Goal: Information Seeking & Learning: Learn about a topic

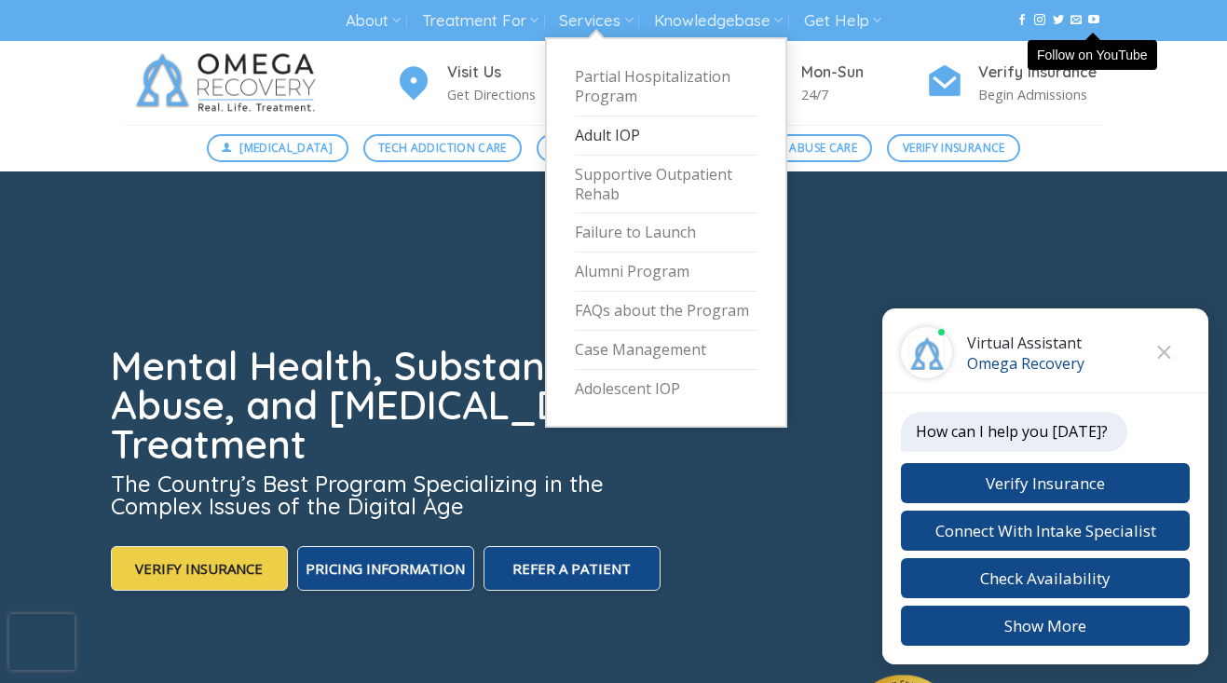
click at [611, 131] on link "Adult IOP" at bounding box center [666, 135] width 183 height 39
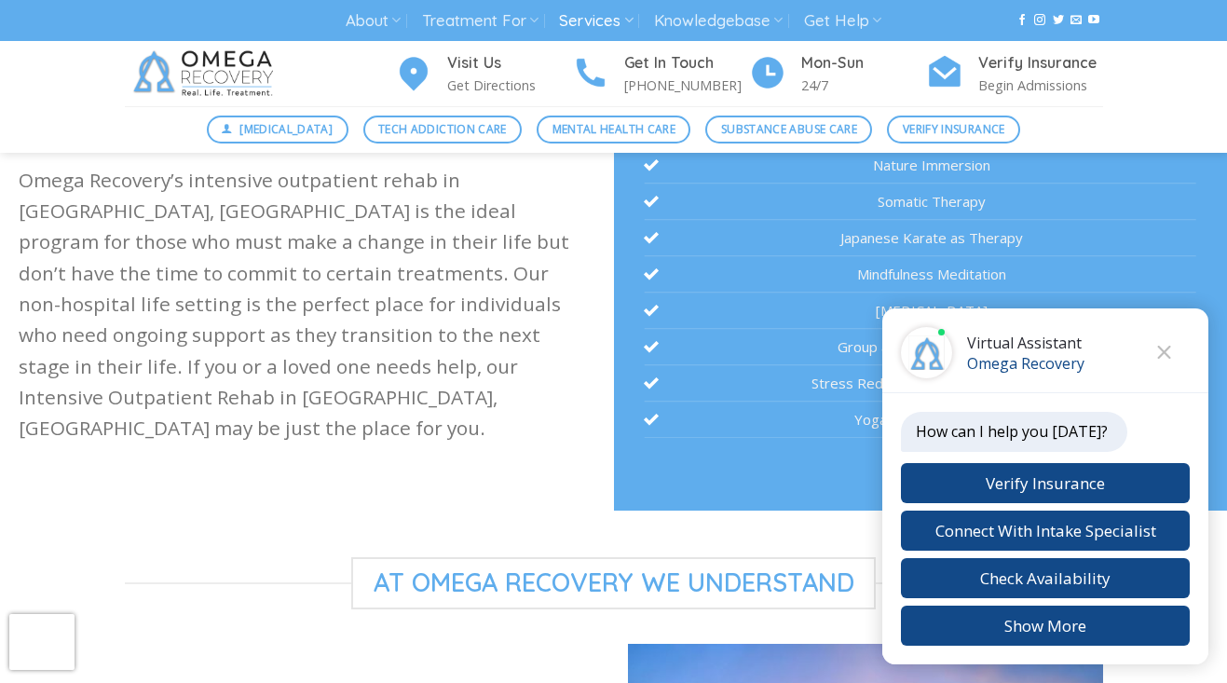
scroll to position [741, 0]
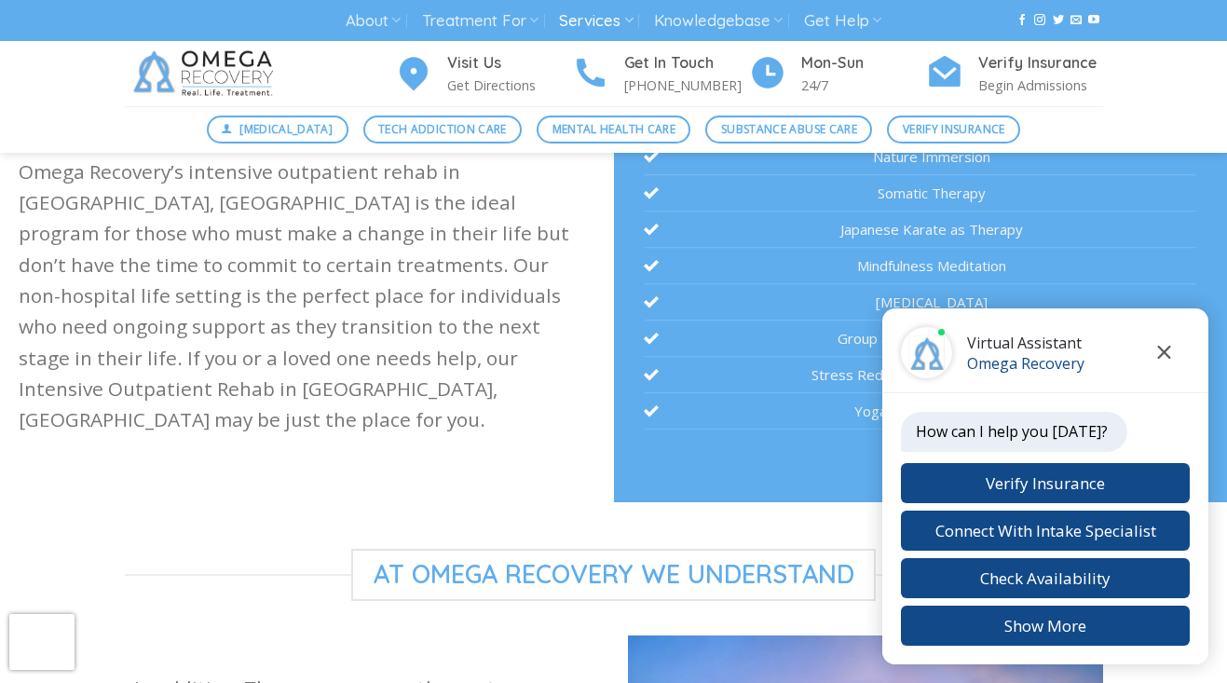
click at [1170, 356] on icon "Close chat" at bounding box center [1164, 352] width 14 height 13
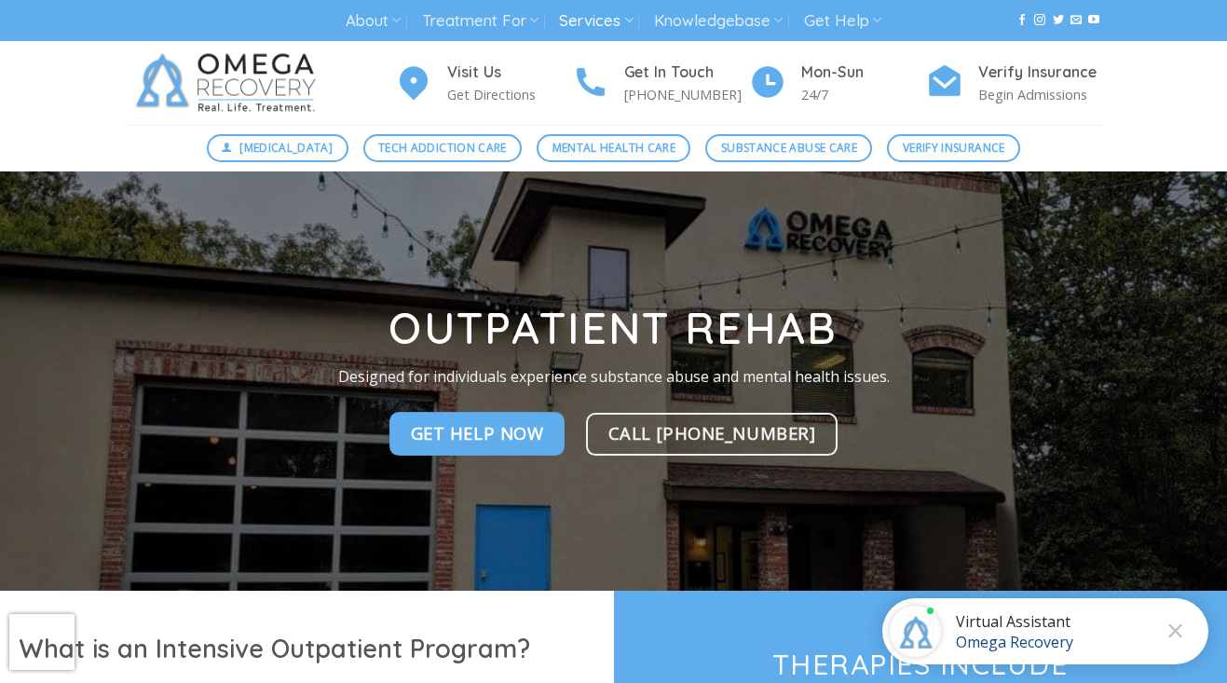
scroll to position [0, 0]
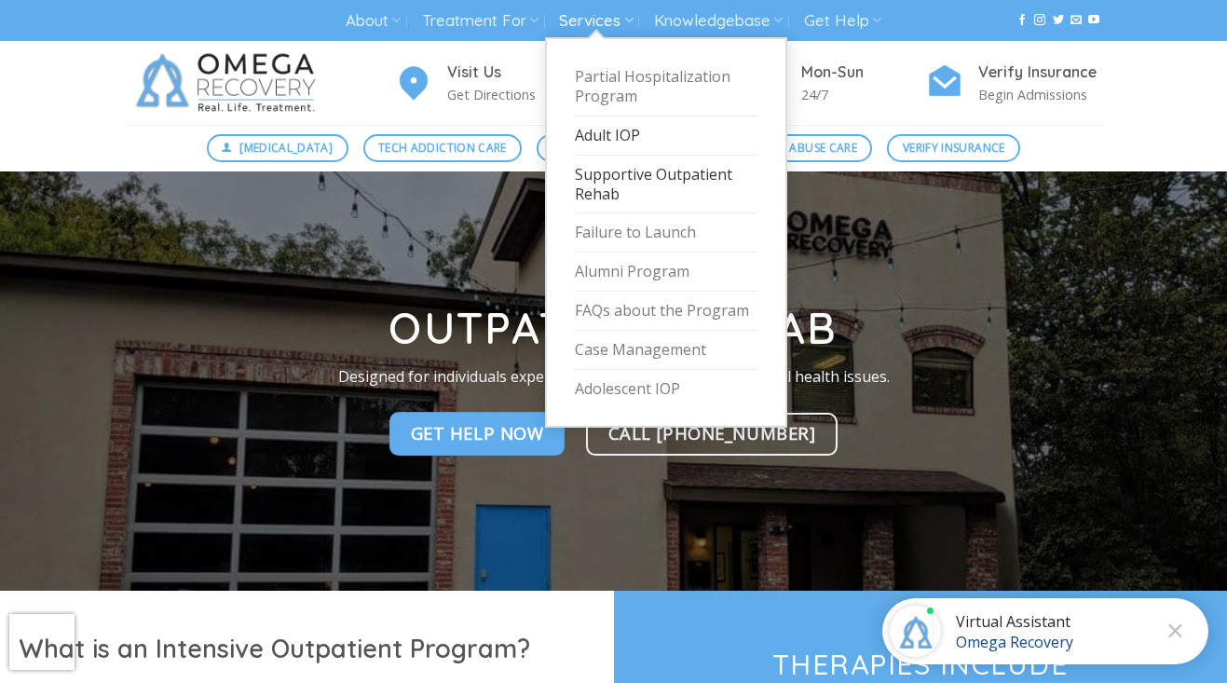
click at [603, 166] on link "Supportive Outpatient Rehab" at bounding box center [666, 185] width 183 height 59
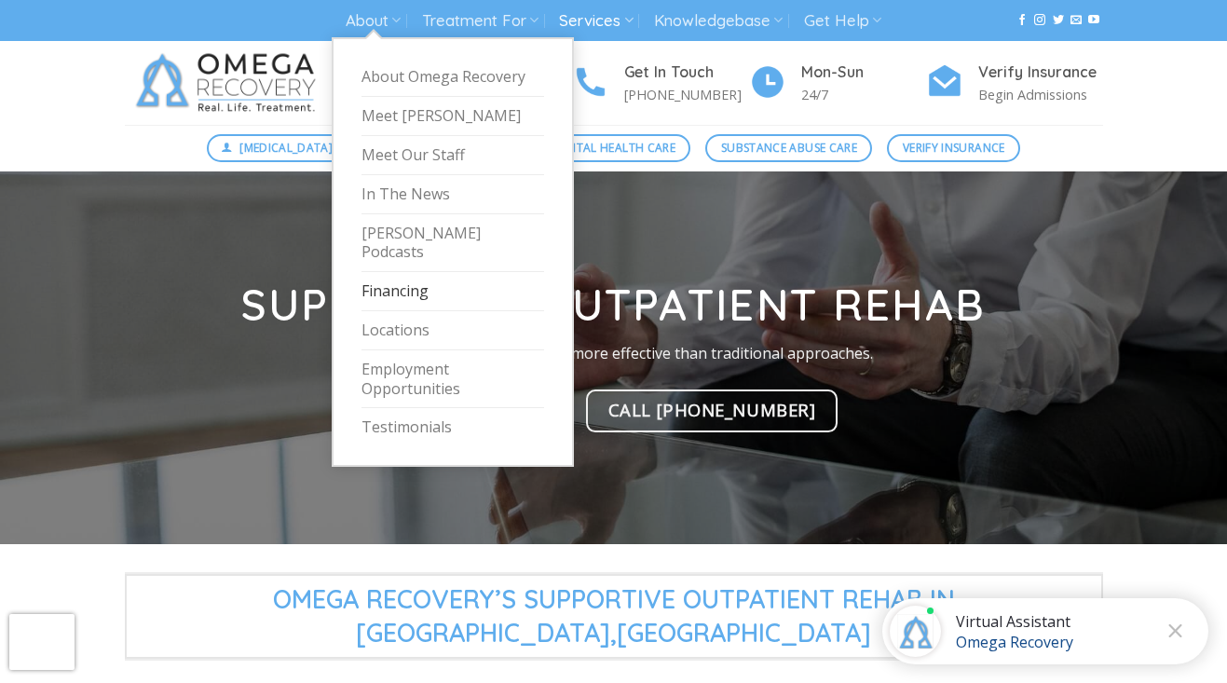
click at [388, 272] on link "Financing" at bounding box center [452, 291] width 183 height 39
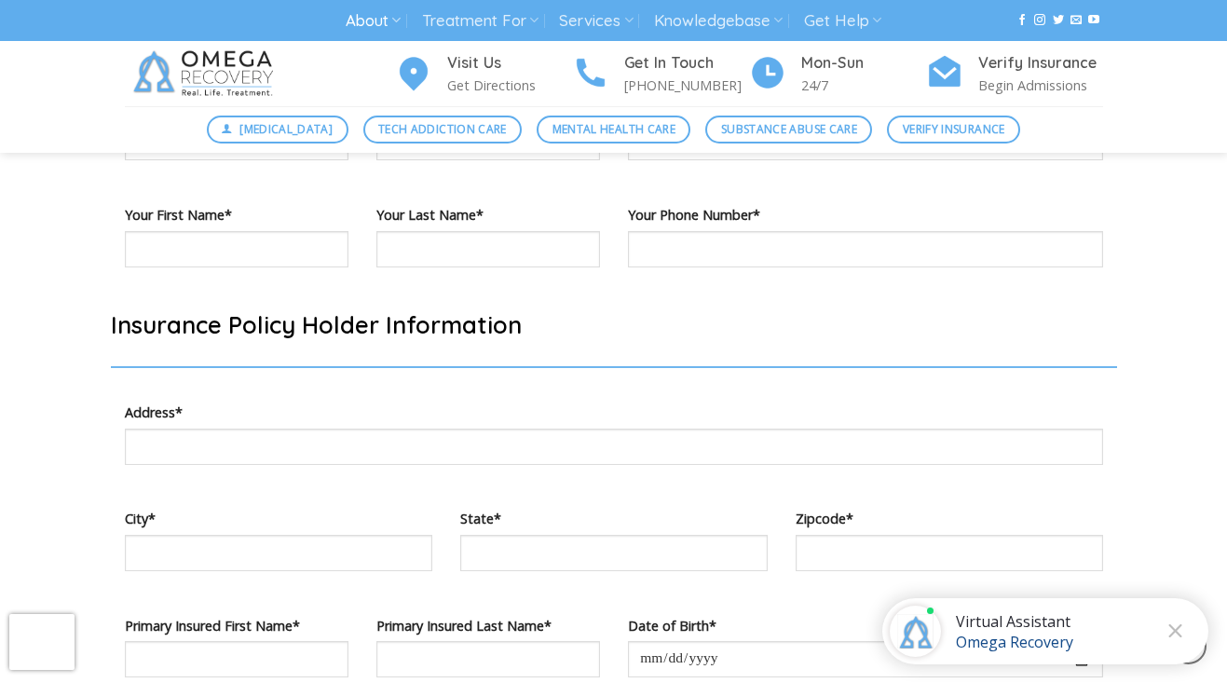
scroll to position [1004, 0]
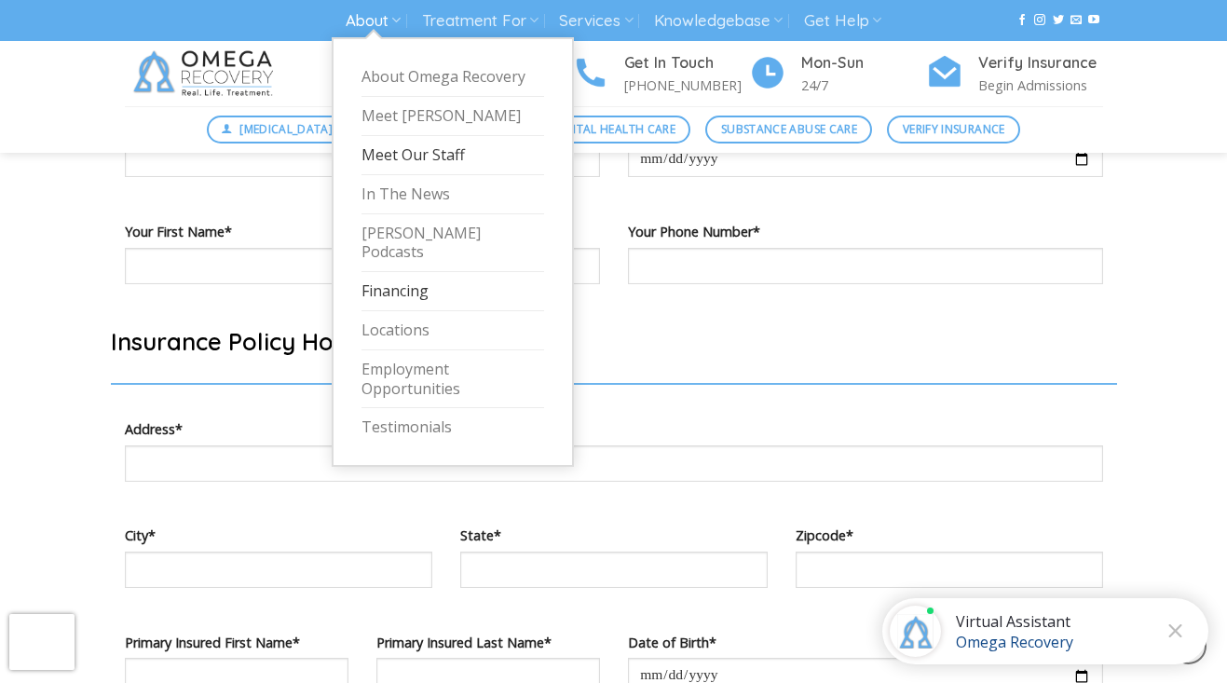
click at [405, 156] on link "Meet Our Staff" at bounding box center [452, 155] width 183 height 39
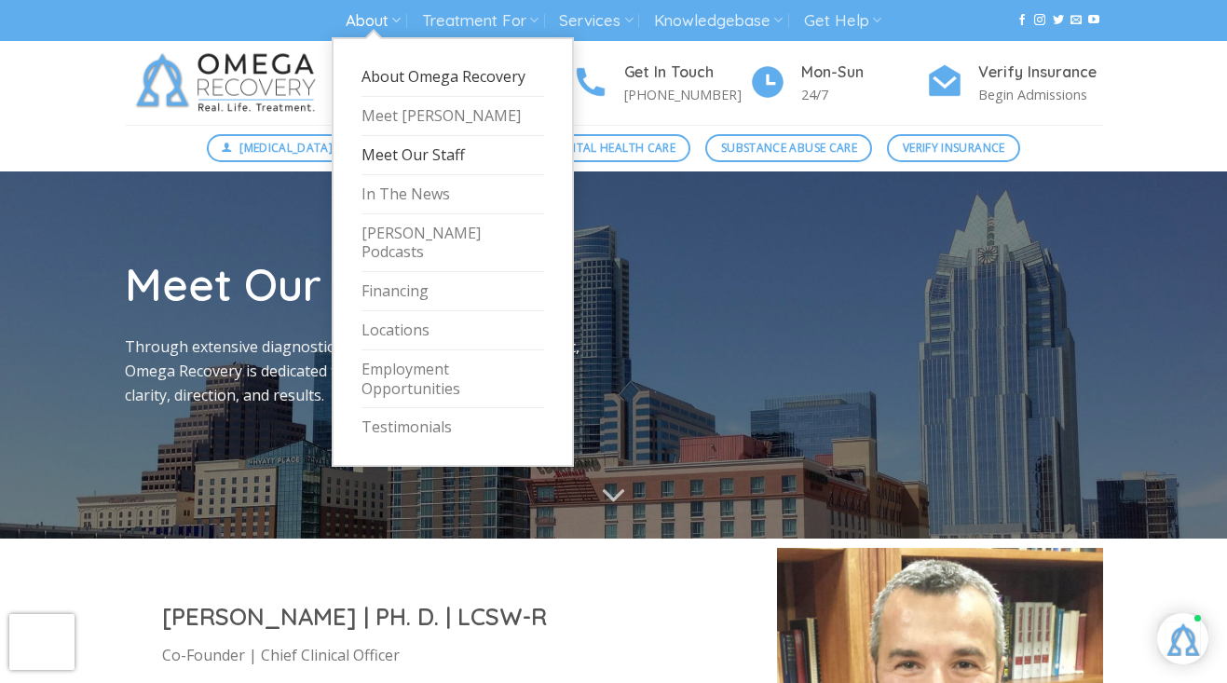
click at [371, 73] on link "About Omega Recovery" at bounding box center [452, 77] width 183 height 39
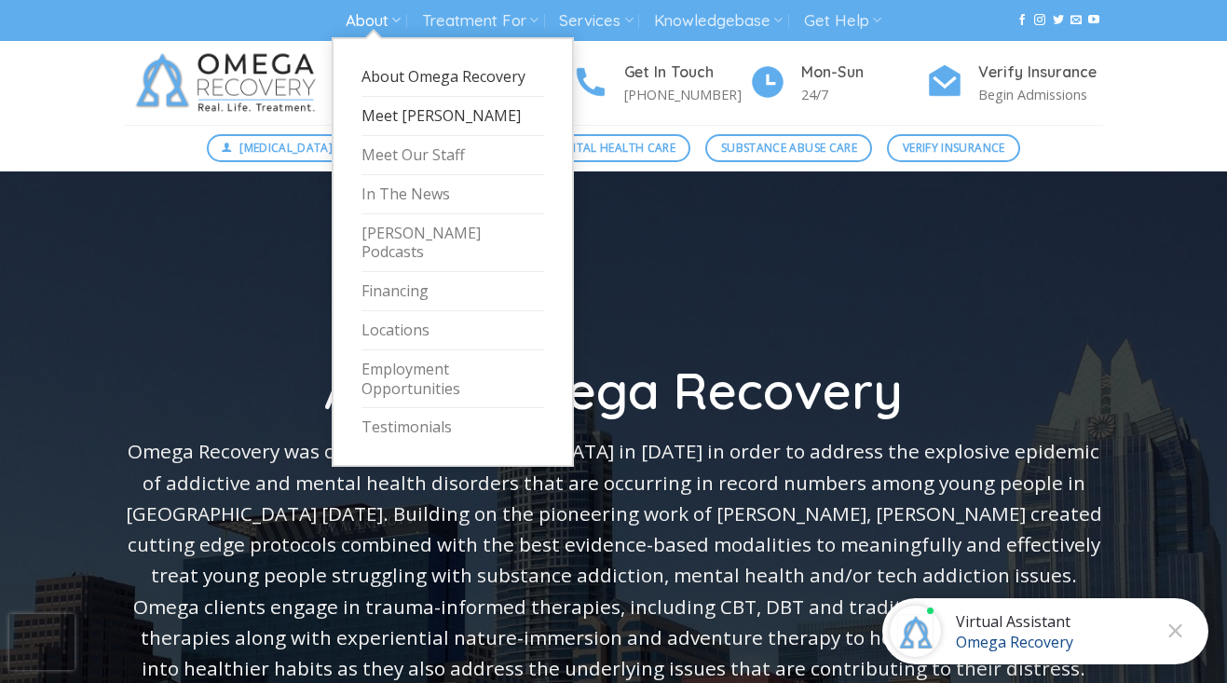
click at [412, 116] on link "Meet [PERSON_NAME]" at bounding box center [452, 116] width 183 height 39
